Goal: Task Accomplishment & Management: Use online tool/utility

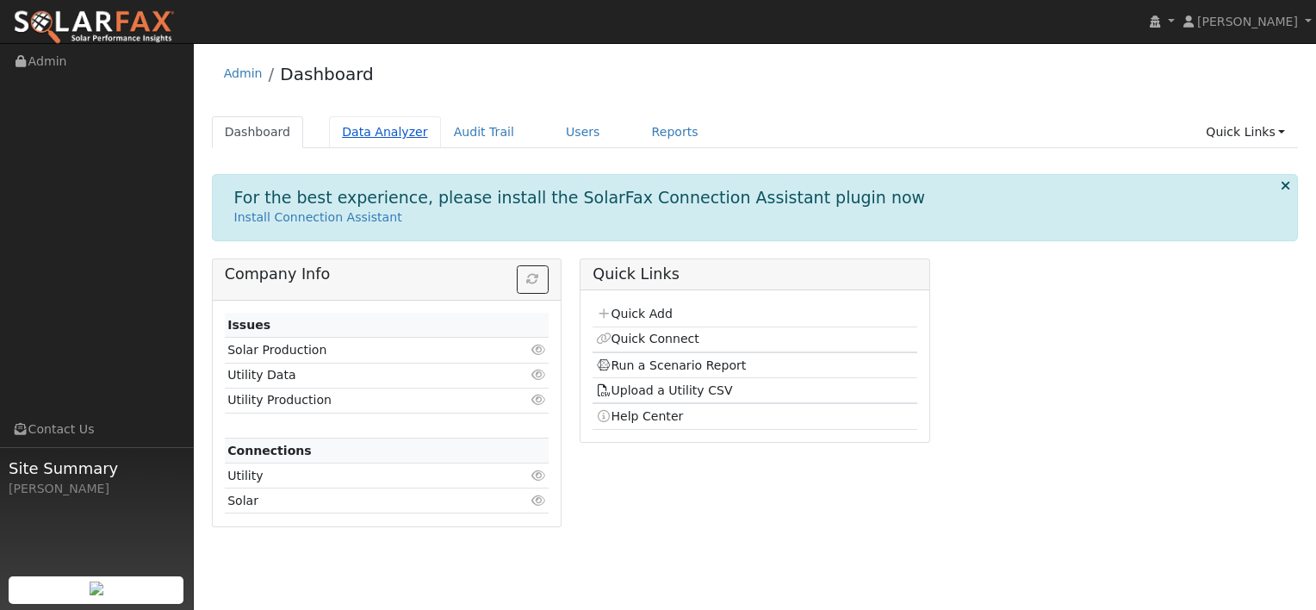
click at [382, 137] on link "Data Analyzer" at bounding box center [385, 132] width 112 height 32
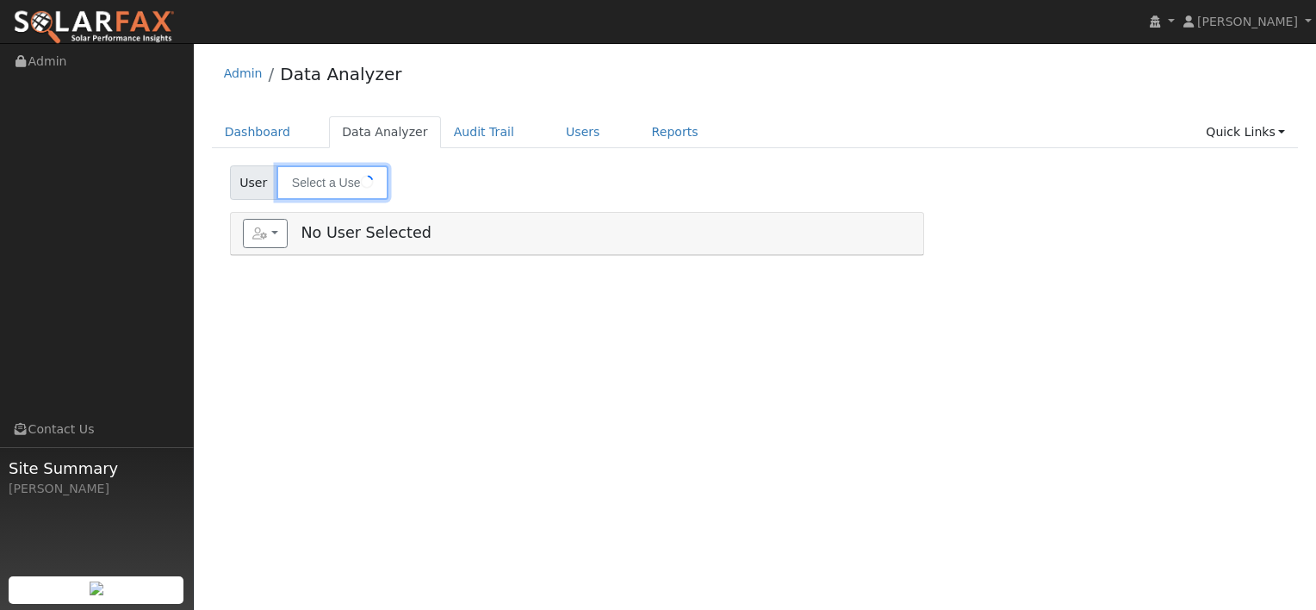
type input "[PERSON_NAME]"
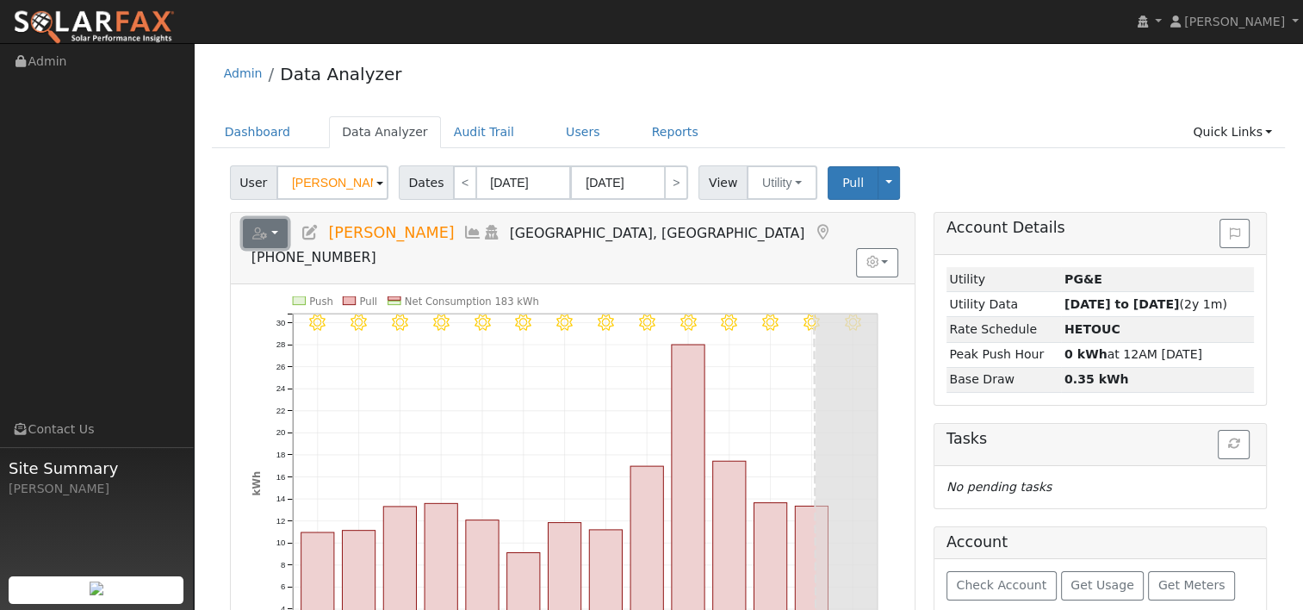
click at [279, 234] on button "button" at bounding box center [266, 233] width 46 height 29
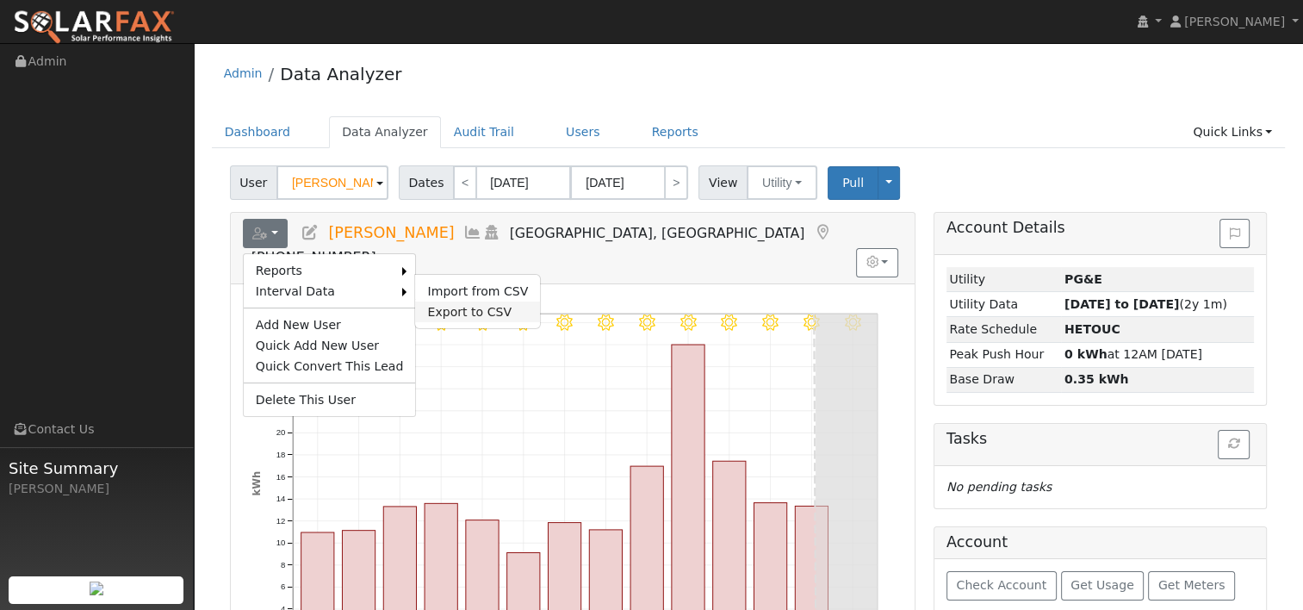
click at [450, 307] on link "Export to CSV" at bounding box center [477, 311] width 125 height 21
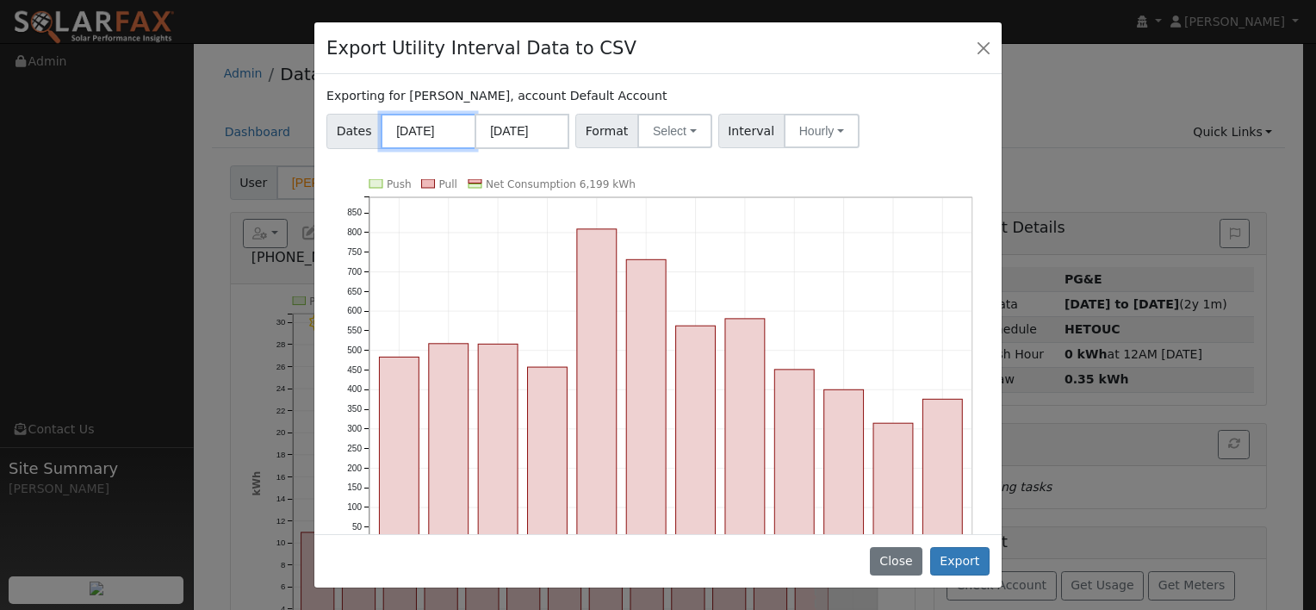
click at [448, 129] on input "08/01/2024" at bounding box center [428, 131] width 95 height 35
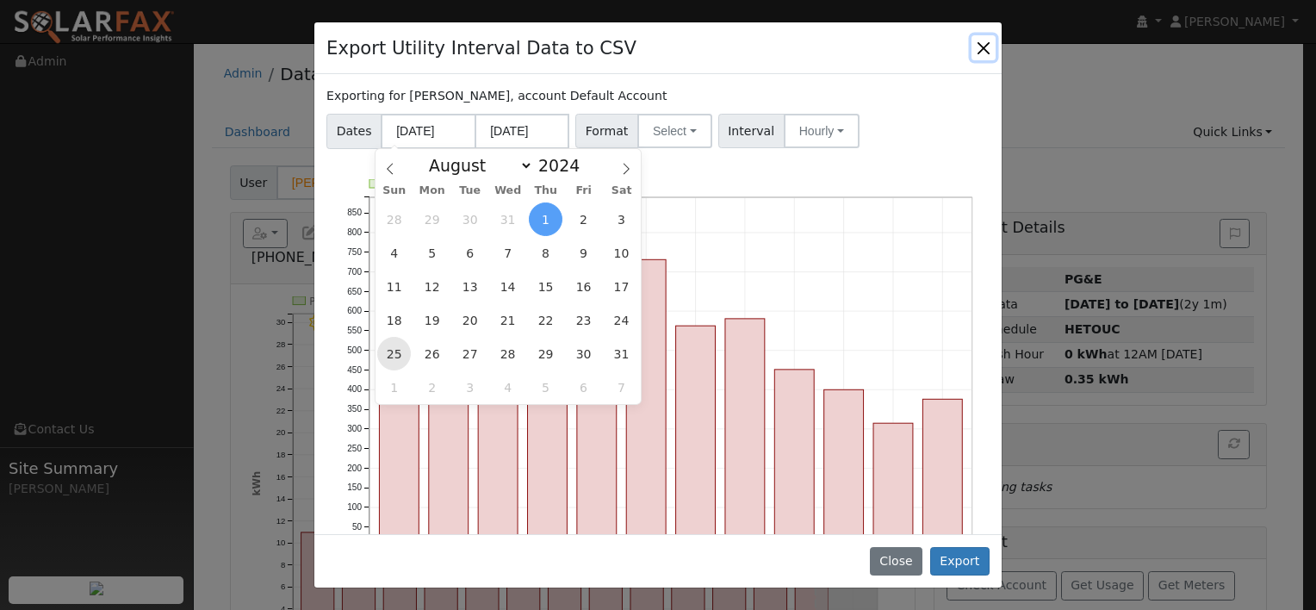
click at [394, 349] on span "25" at bounding box center [394, 354] width 34 height 34
type input "08/25/2024"
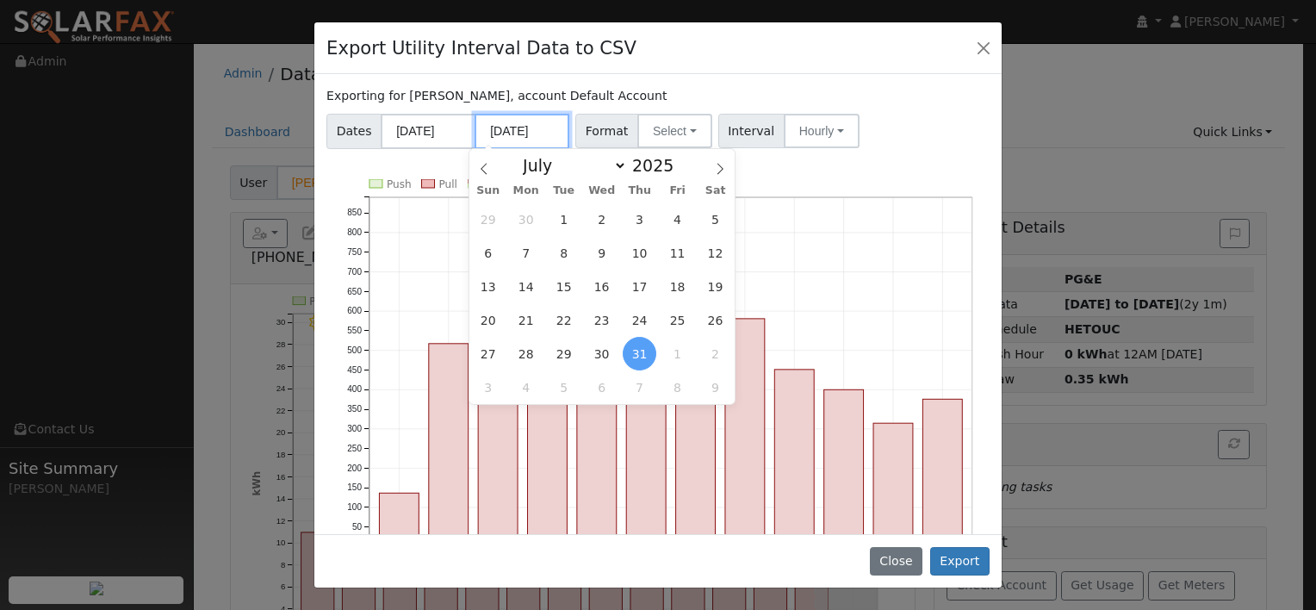
click at [526, 130] on input "07/31/2025" at bounding box center [522, 131] width 95 height 35
click at [718, 168] on icon at bounding box center [720, 169] width 12 height 12
select select "7"
click at [493, 355] on span "24" at bounding box center [488, 354] width 34 height 34
type input "08/24/2025"
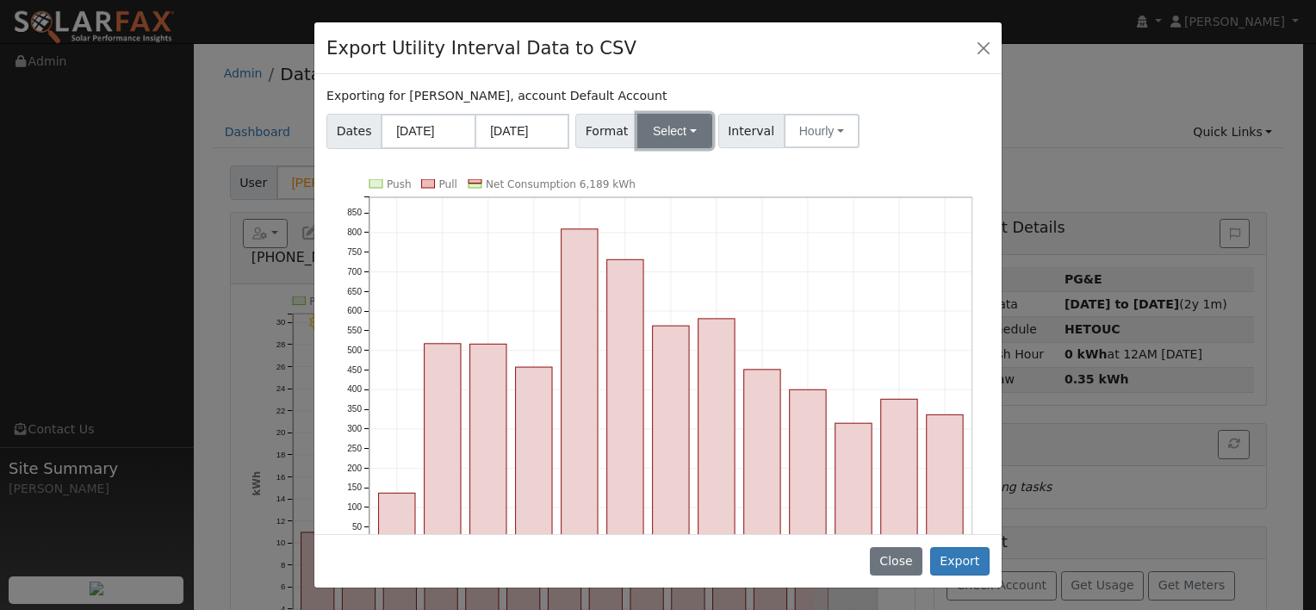
click at [682, 134] on button "Select" at bounding box center [674, 131] width 75 height 34
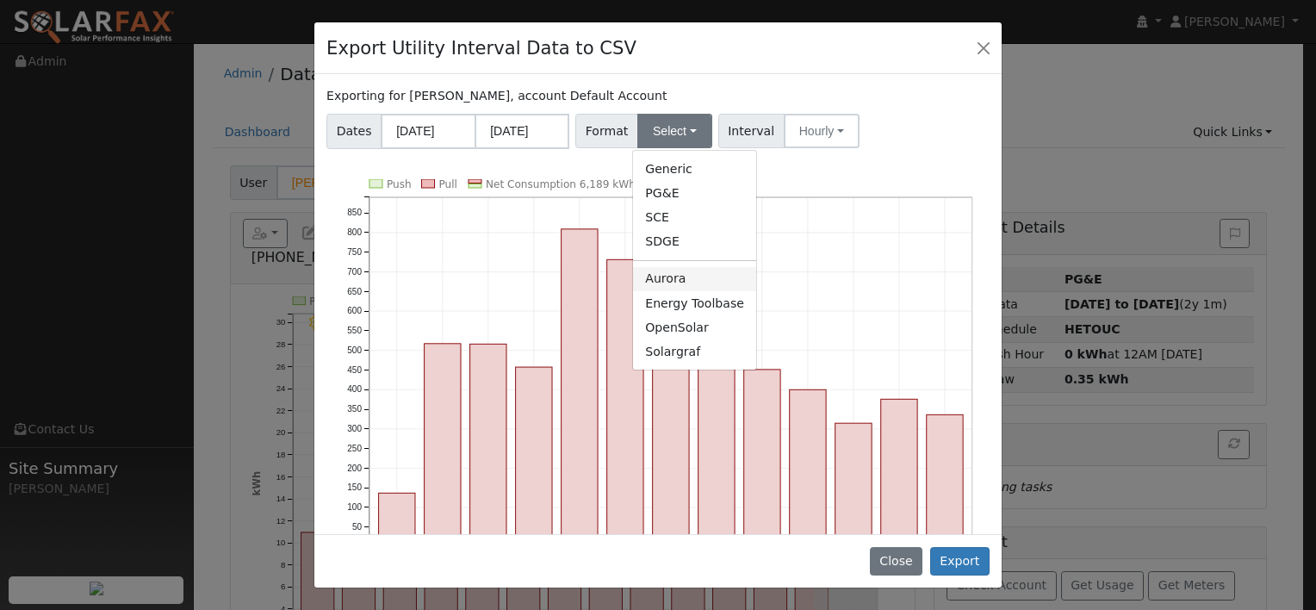
click at [669, 280] on link "Aurora" at bounding box center [694, 279] width 123 height 24
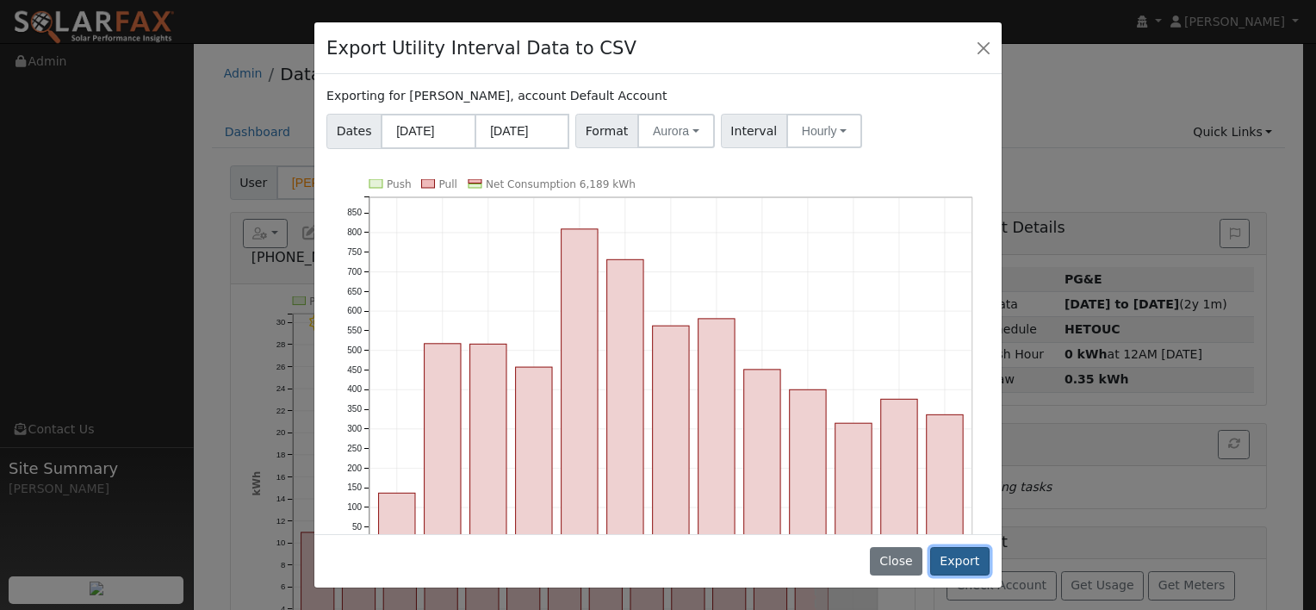
click at [969, 558] on button "Export" at bounding box center [959, 561] width 59 height 29
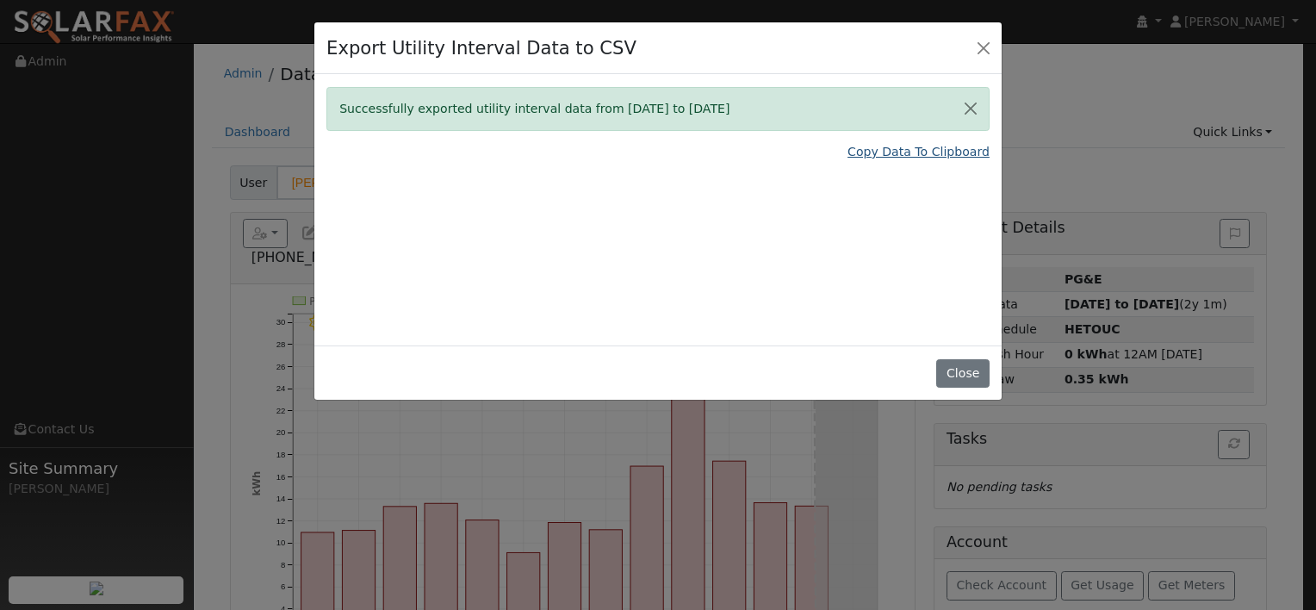
click at [879, 152] on link "Copy Data To Clipboard" at bounding box center [919, 152] width 142 height 18
click at [984, 49] on button "Close" at bounding box center [984, 47] width 24 height 24
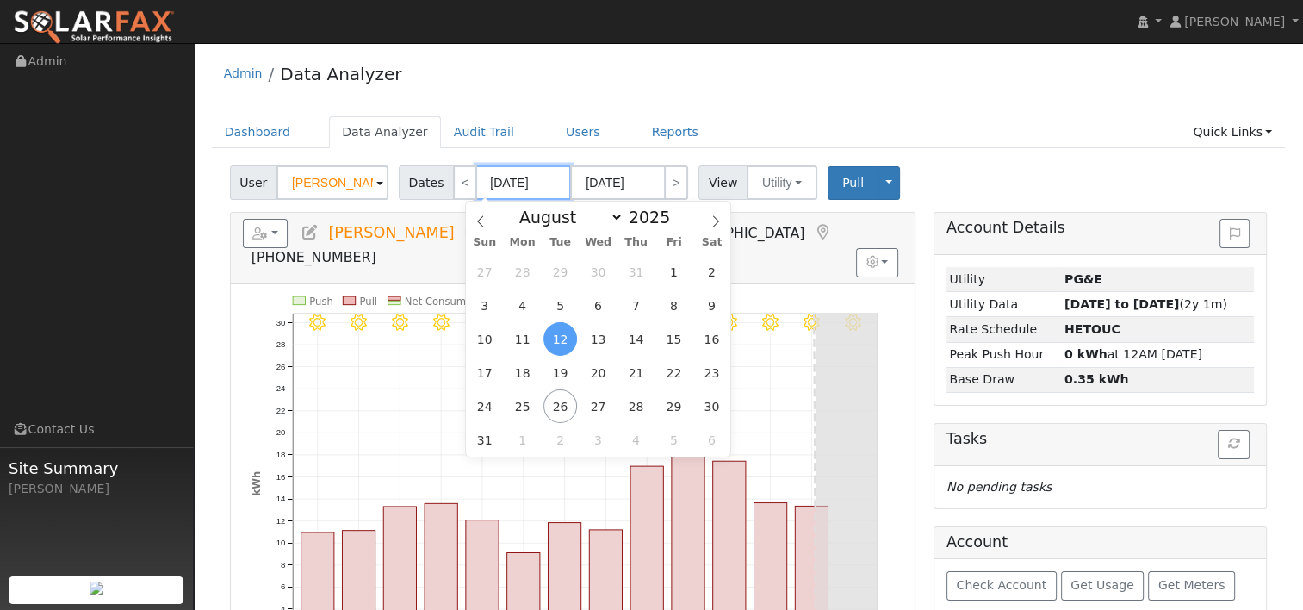
click at [511, 184] on input "08/12/2025" at bounding box center [523, 182] width 95 height 34
click at [674, 225] on span at bounding box center [680, 221] width 12 height 9
type input "2024"
click at [488, 413] on span "25" at bounding box center [485, 406] width 34 height 34
type input "08/25/2024"
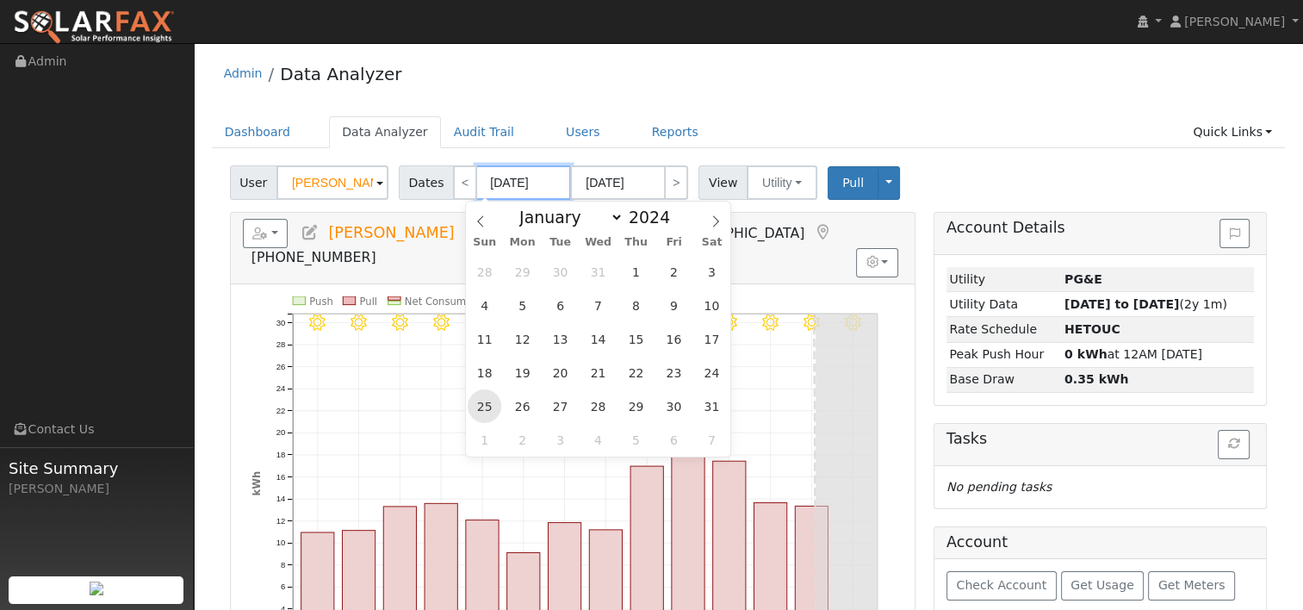
type input "09/07/2024"
type input "2024"
select select "8"
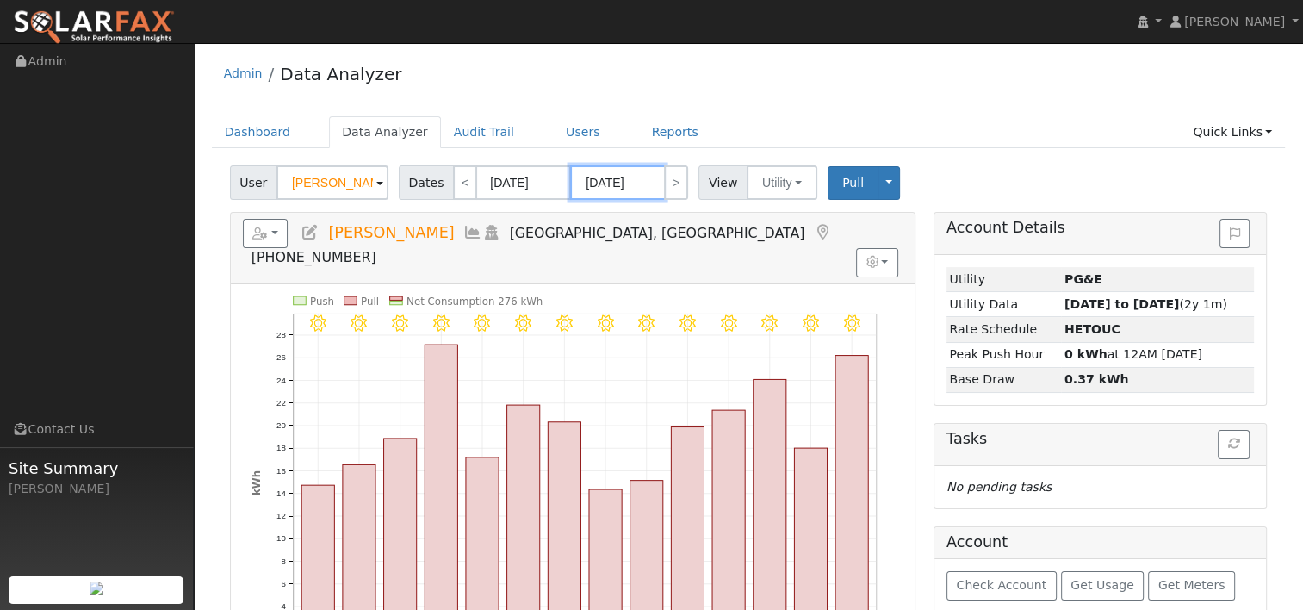
click at [624, 184] on input "09/07/2024" at bounding box center [617, 182] width 95 height 34
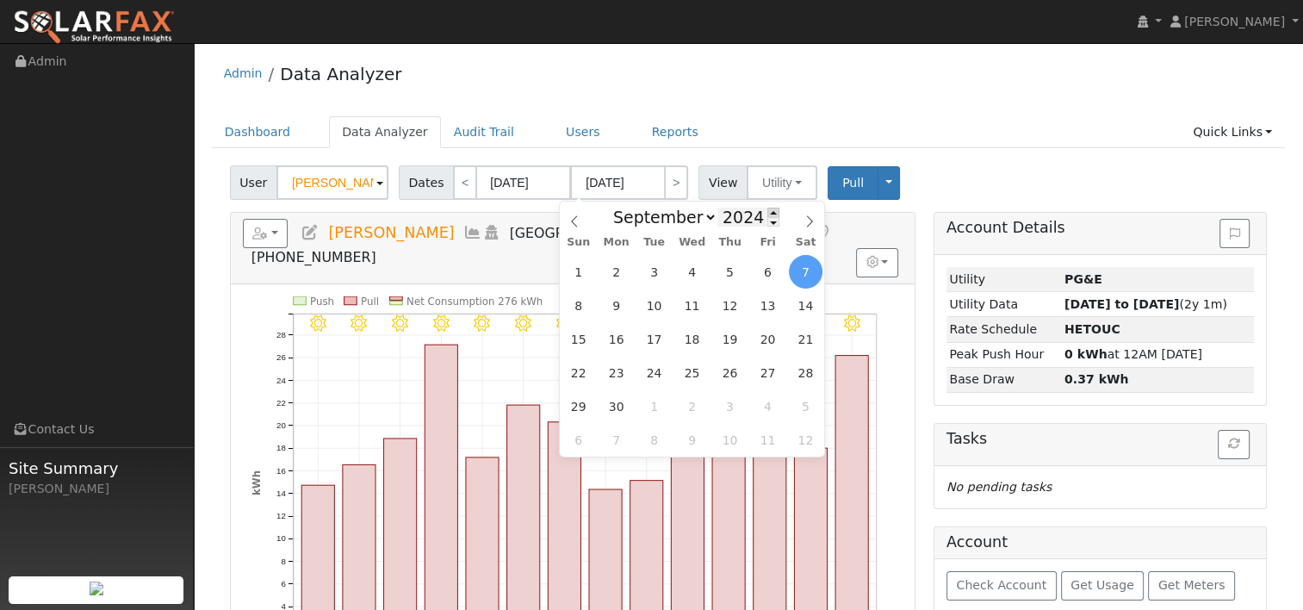
click at [767, 213] on span at bounding box center [773, 212] width 12 height 9
type input "2025"
click at [576, 222] on icon at bounding box center [574, 221] width 12 height 12
select select "7"
click at [575, 409] on span "24" at bounding box center [579, 406] width 34 height 34
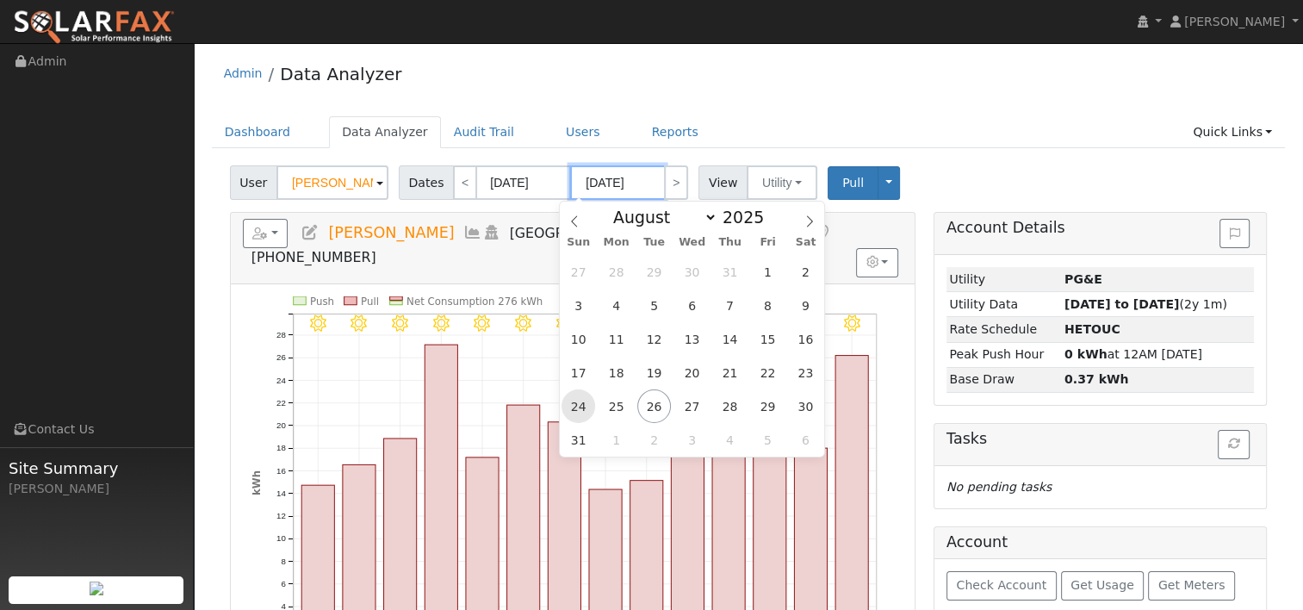
type input "08/24/2025"
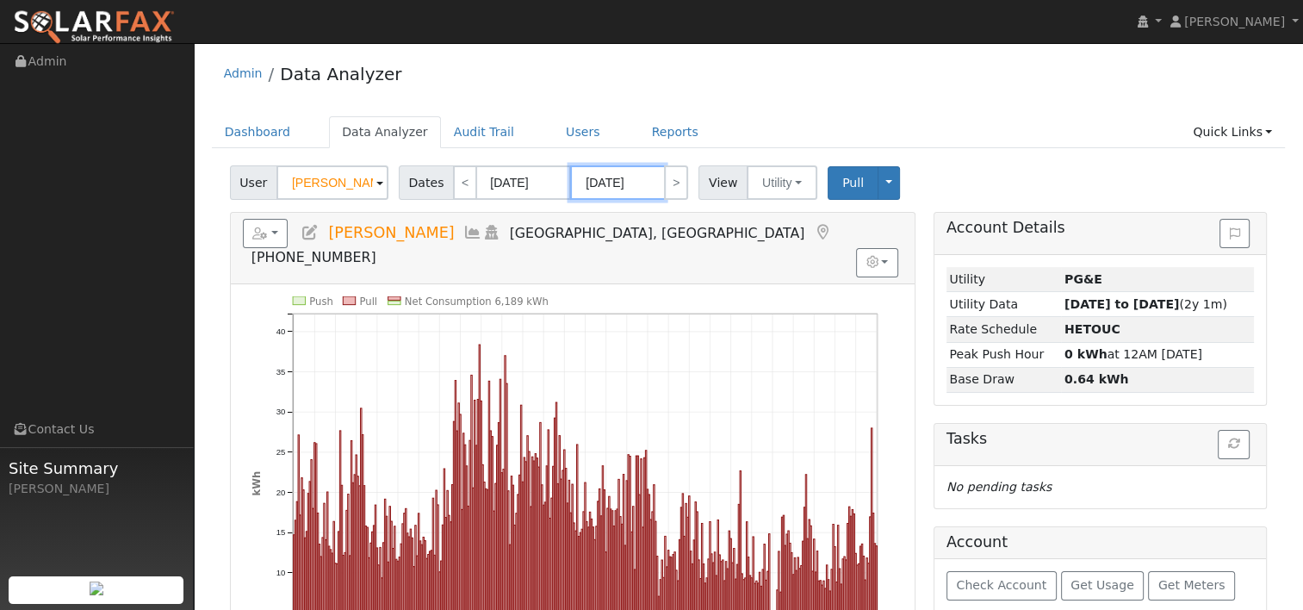
scroll to position [86, 0]
